Goal: Information Seeking & Learning: Learn about a topic

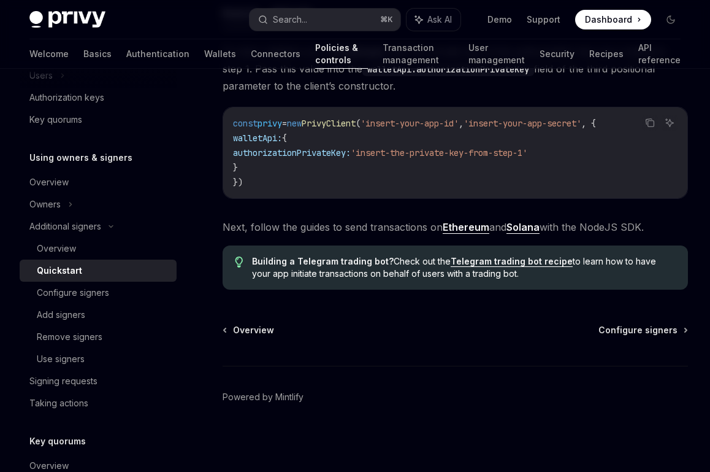
scroll to position [3201, 0]
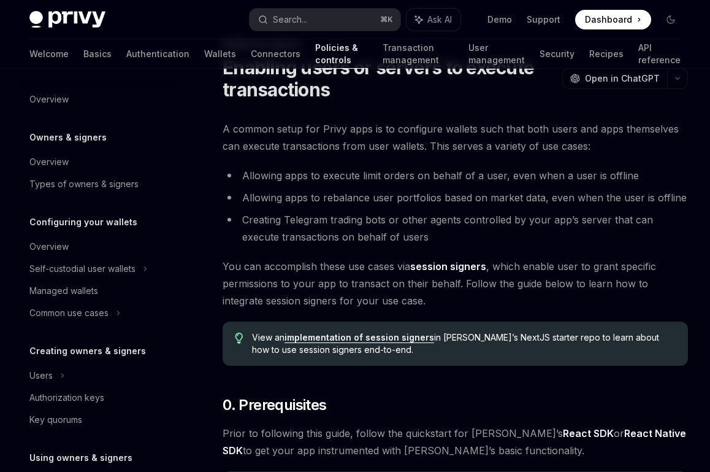
scroll to position [300, 0]
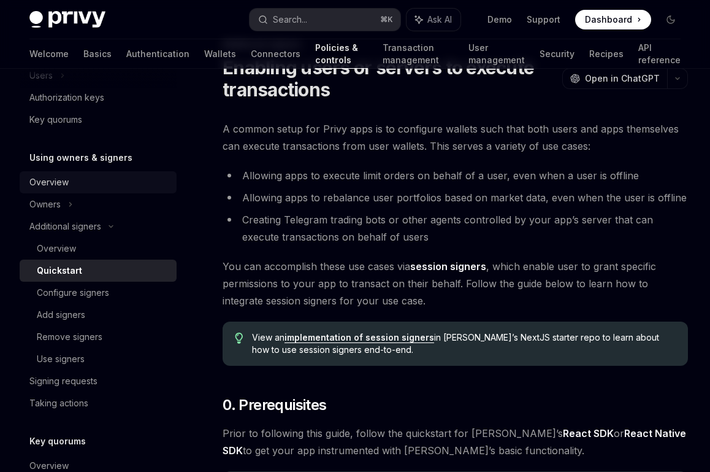
click at [83, 182] on div "Overview" at bounding box center [99, 182] width 140 height 15
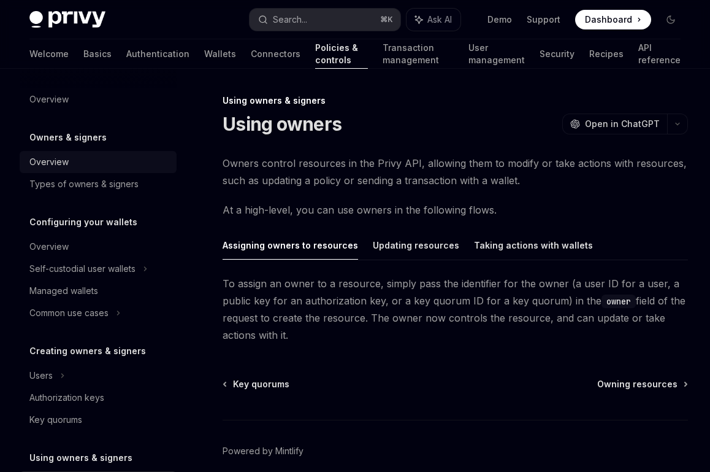
click at [77, 164] on div "Overview" at bounding box center [99, 162] width 140 height 15
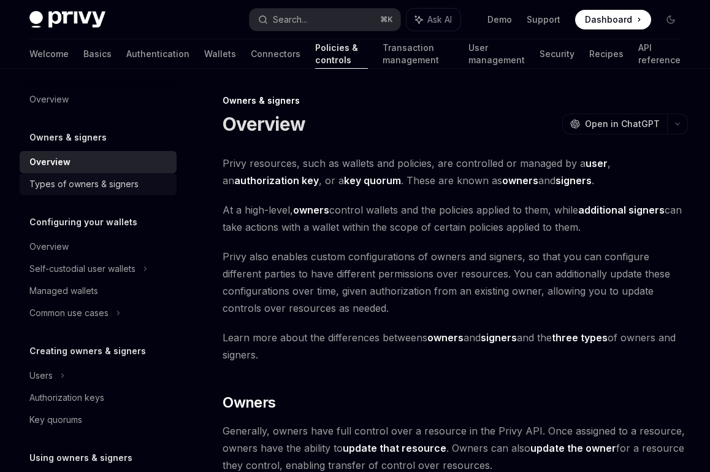
click at [91, 185] on div "Types of owners & signers" at bounding box center [83, 184] width 109 height 15
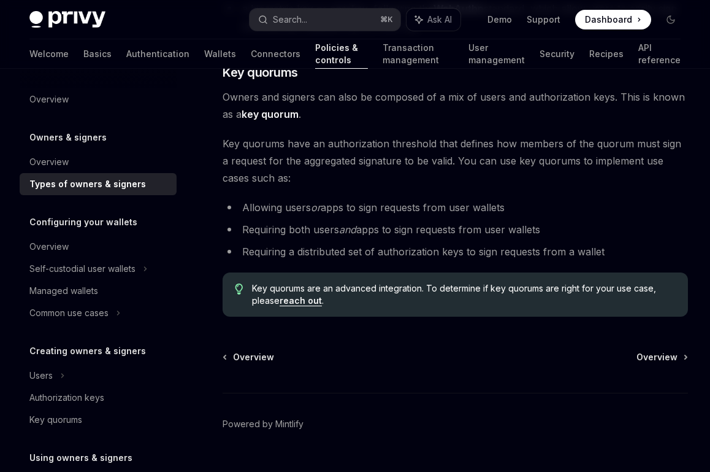
scroll to position [530, 0]
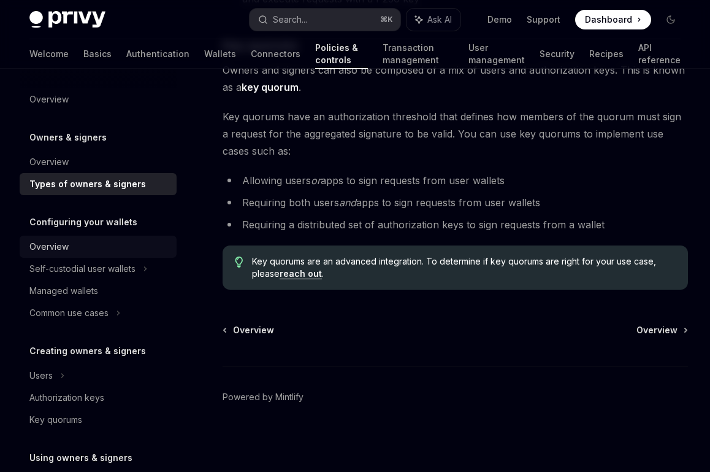
click at [60, 253] on div "Overview" at bounding box center [48, 246] width 39 height 15
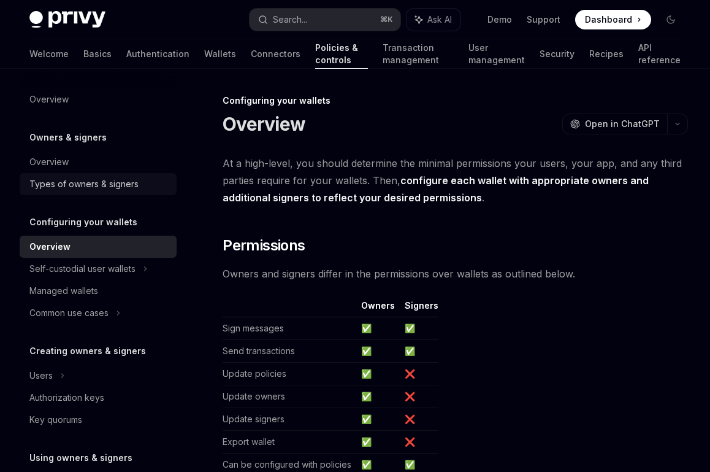
click at [115, 174] on link "Types of owners & signers" at bounding box center [98, 184] width 157 height 22
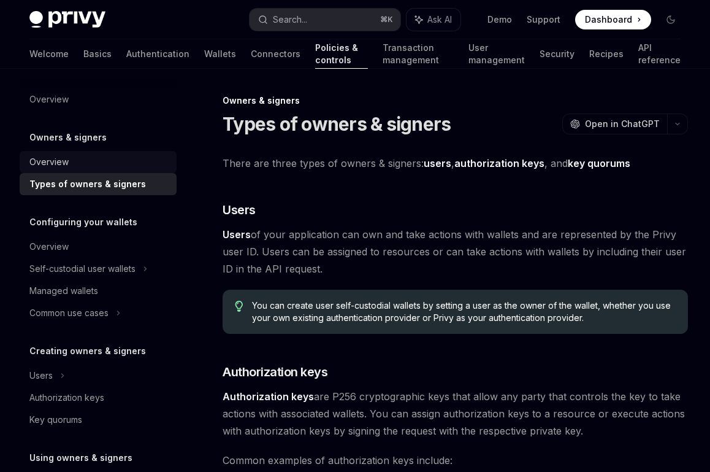
click at [57, 158] on div "Overview" at bounding box center [48, 162] width 39 height 15
type textarea "*"
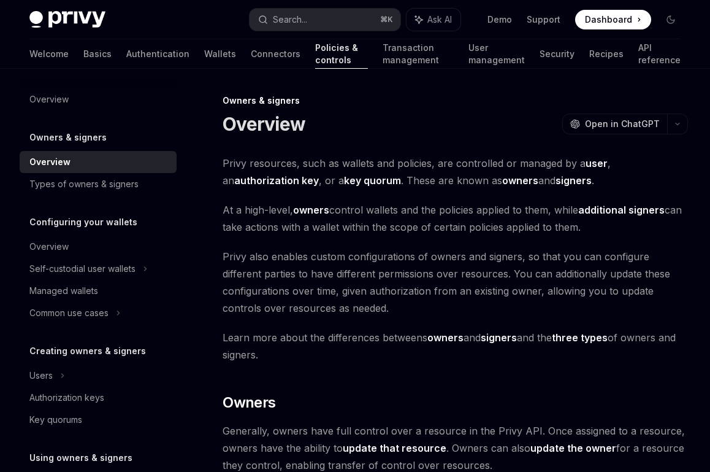
click at [77, 137] on h5 "Owners & signers" at bounding box center [67, 137] width 77 height 15
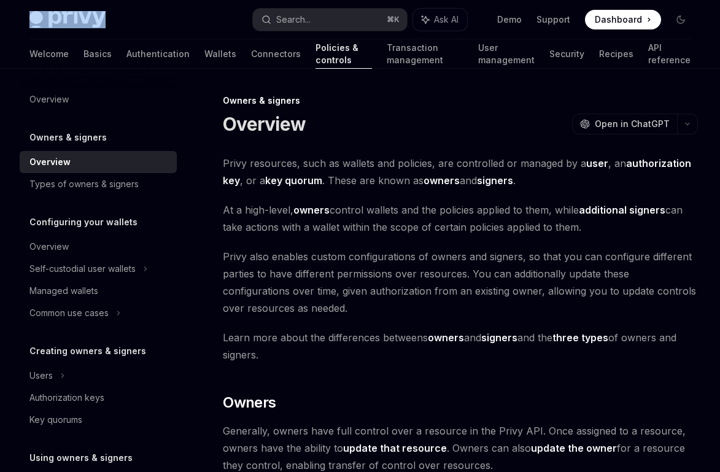
drag, startPoint x: 225, startPoint y: 1, endPoint x: 205, endPoint y: -19, distance: 27.8
click at [205, 0] on html "Privy Docs home page Search... ⌘ K Ask AI Demo Support Dashboard Dashboard Sear…" at bounding box center [360, 236] width 720 height 472
